Goal: Communication & Community: Connect with others

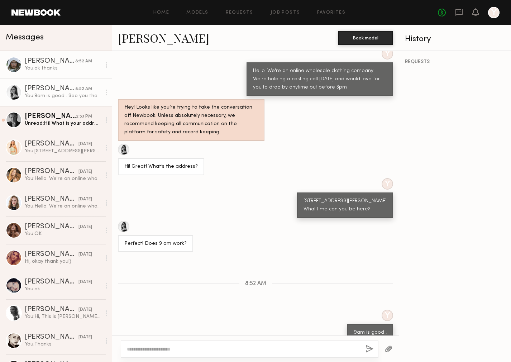
click at [69, 67] on div "You: ok thanks" at bounding box center [63, 68] width 76 height 7
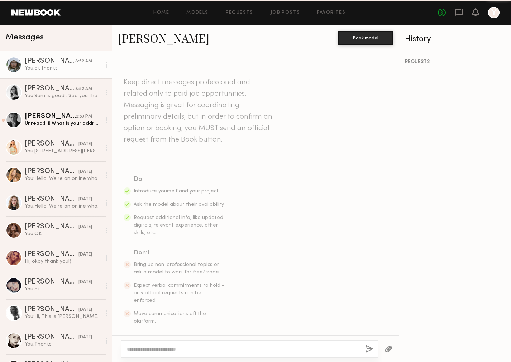
scroll to position [286, 0]
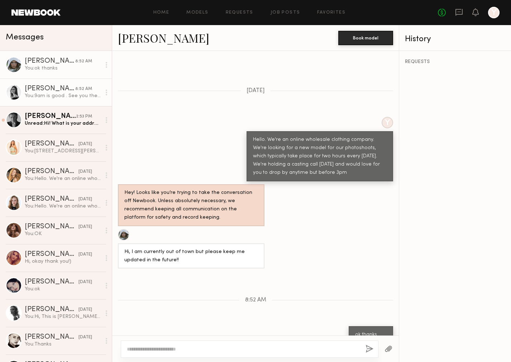
click at [66, 83] on link "Leah M. 8:52 AM You: 9am is good . See you then. Thank you!" at bounding box center [56, 92] width 112 height 28
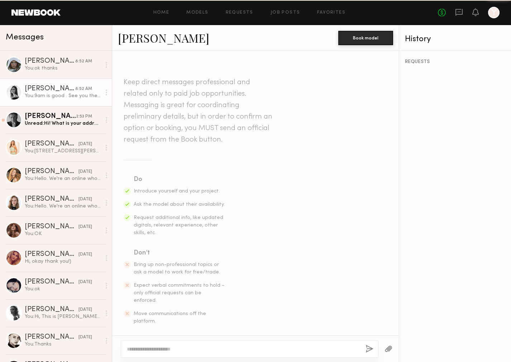
scroll to position [389, 0]
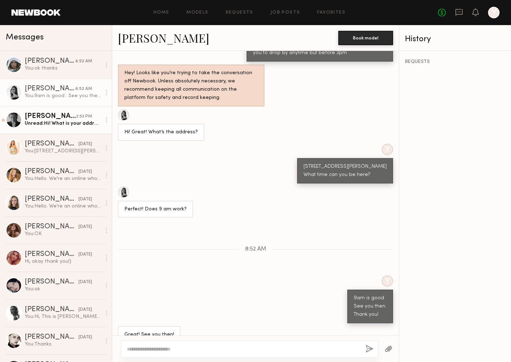
click at [66, 118] on div "Lera G." at bounding box center [50, 116] width 51 height 7
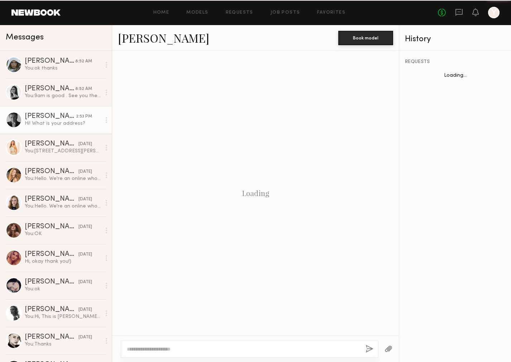
scroll to position [260, 0]
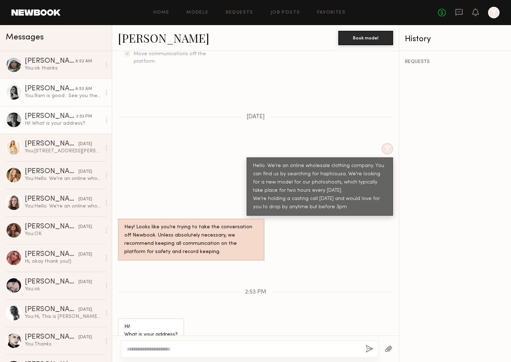
click at [53, 88] on div "Leah M." at bounding box center [50, 88] width 51 height 7
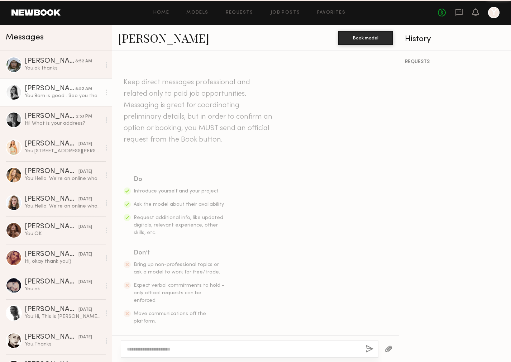
scroll to position [389, 0]
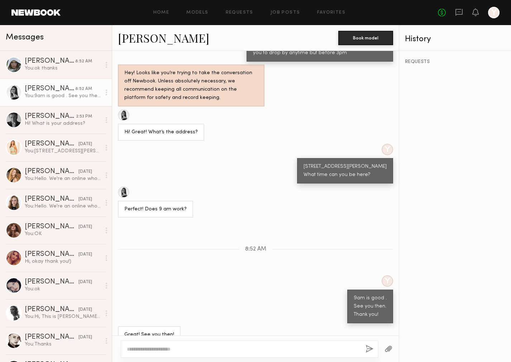
drag, startPoint x: 307, startPoint y: 152, endPoint x: 375, endPoint y: 159, distance: 68.8
click at [375, 163] on div "4587 E 48th St, Vernon, CA 90058 What time can you be here?" at bounding box center [344, 171] width 83 height 16
copy div "4587 E 48th St, Vernon, CA 90058 What time can you be here?"
click at [63, 119] on div "Lera G." at bounding box center [50, 116] width 51 height 7
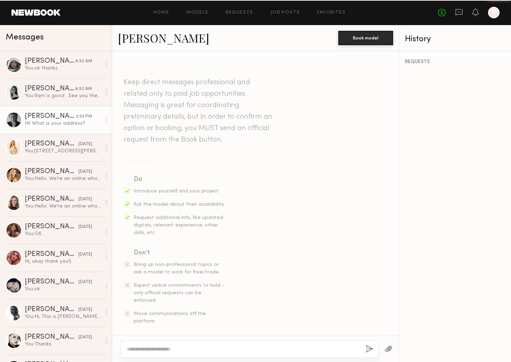
scroll to position [260, 0]
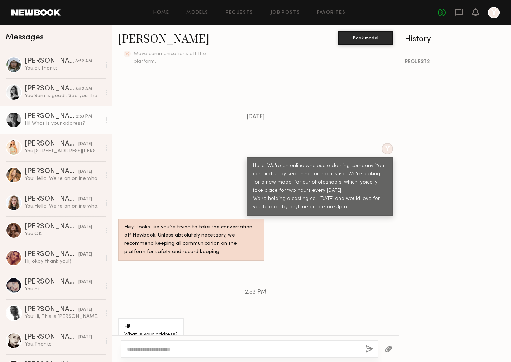
click at [174, 350] on textarea at bounding box center [243, 348] width 233 height 7
type textarea "**********"
click at [370, 349] on button "button" at bounding box center [369, 349] width 8 height 9
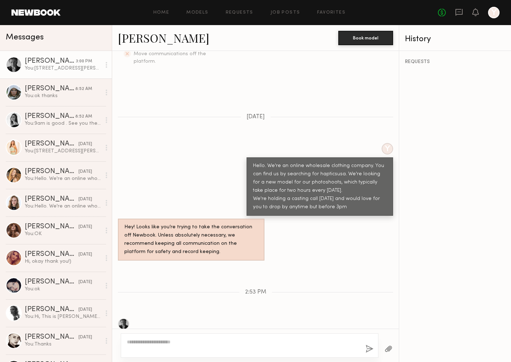
scroll to position [357, 0]
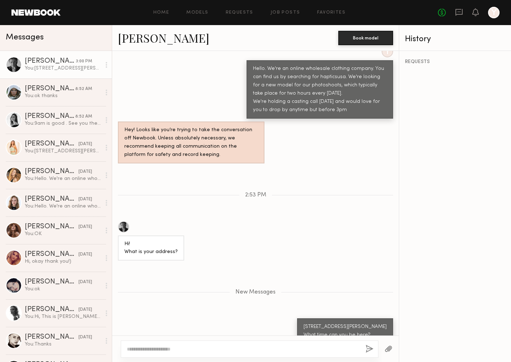
click at [17, 64] on div at bounding box center [14, 65] width 16 height 16
click at [143, 40] on link "Lera G." at bounding box center [163, 37] width 91 height 15
click at [45, 156] on link "Serena M. yesterday You: 4587 E 48th St, Vernon, CA 90058 This site lists your …" at bounding box center [56, 148] width 112 height 28
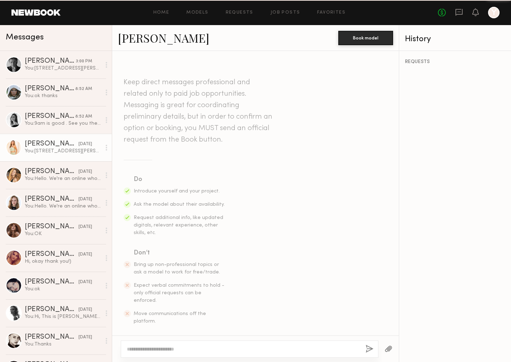
scroll to position [276, 0]
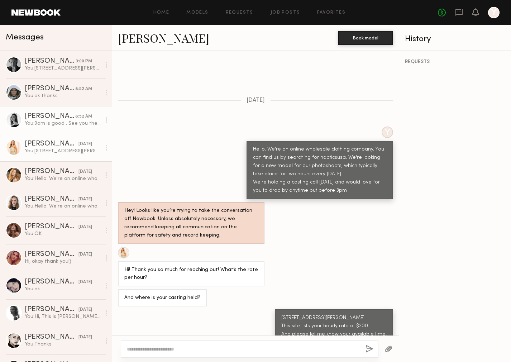
click at [71, 129] on link "Leah M. 8:52 AM You: 9am is good . See you then. Thank you!" at bounding box center [56, 120] width 112 height 28
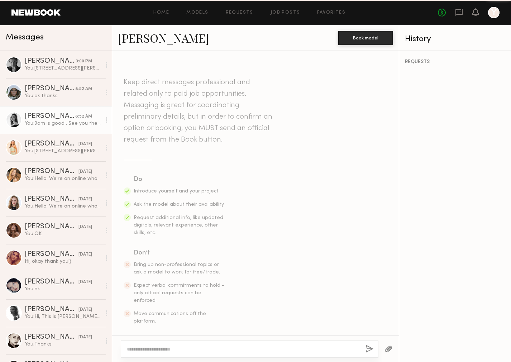
scroll to position [389, 0]
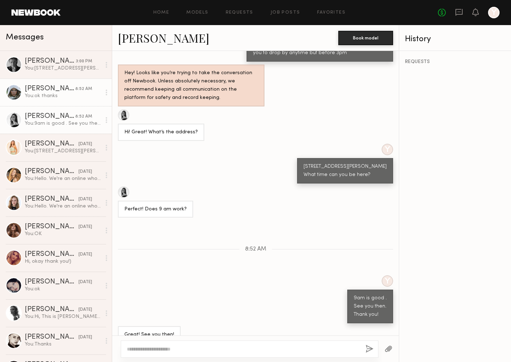
click at [56, 86] on div "Mallory P." at bounding box center [50, 88] width 51 height 7
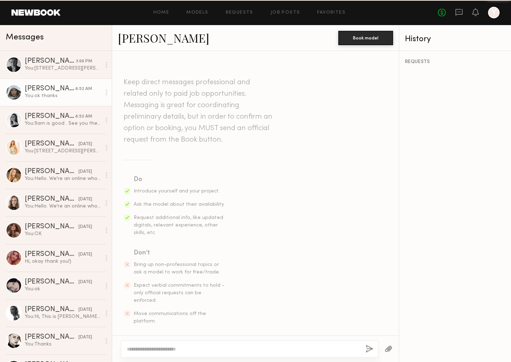
scroll to position [286, 0]
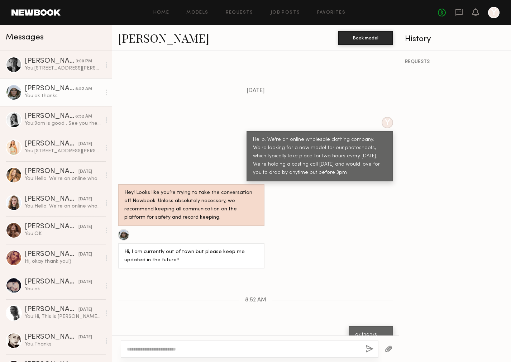
click at [140, 41] on link "Mallory P." at bounding box center [163, 37] width 91 height 15
click at [69, 65] on div "You: 4587 E 48th St, Vernon, CA 90058 What time can you be here?" at bounding box center [63, 68] width 76 height 7
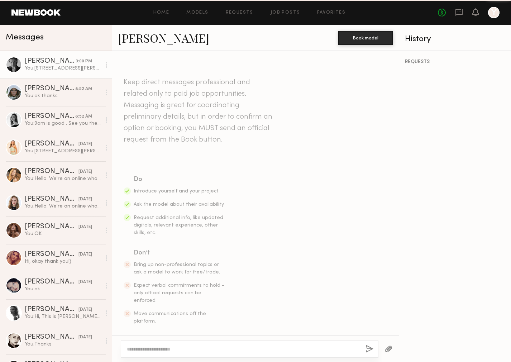
scroll to position [302, 0]
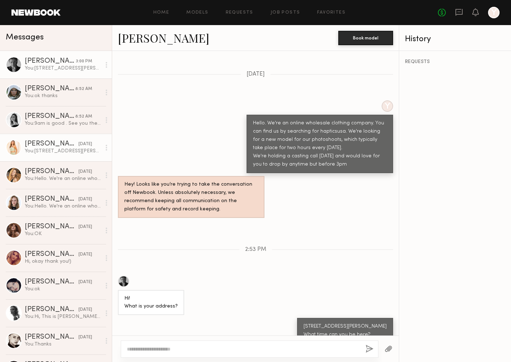
click at [78, 147] on div "yesterday" at bounding box center [85, 144] width 14 height 7
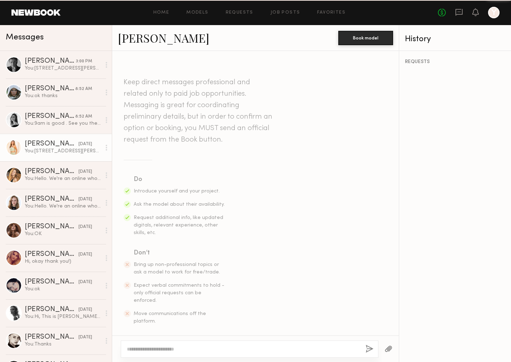
scroll to position [276, 0]
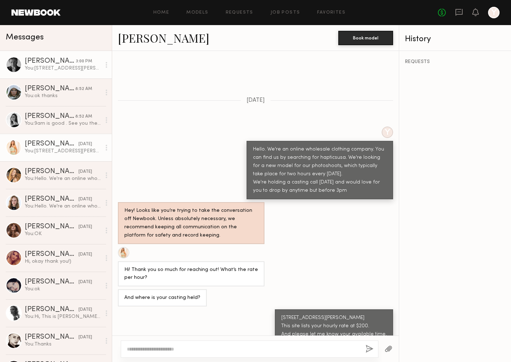
click at [61, 63] on div "Lera G." at bounding box center [50, 61] width 51 height 7
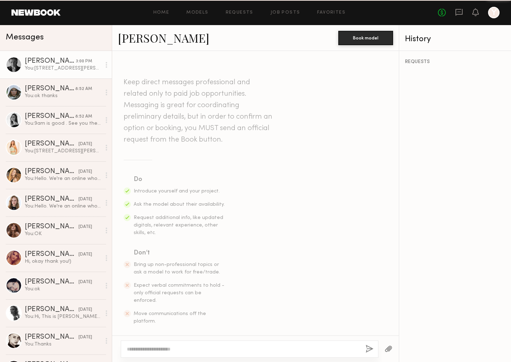
scroll to position [302, 0]
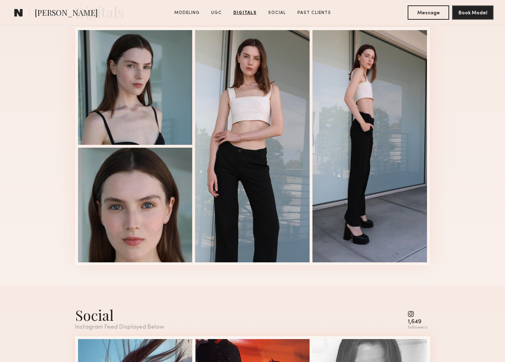
scroll to position [1045, 0]
